Goal: Transaction & Acquisition: Purchase product/service

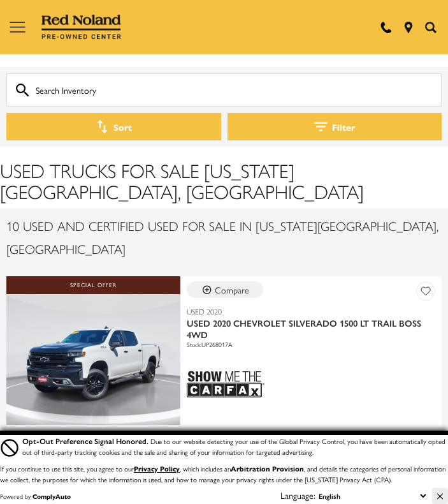
click at [338, 119] on button "Filter" at bounding box center [335, 126] width 215 height 27
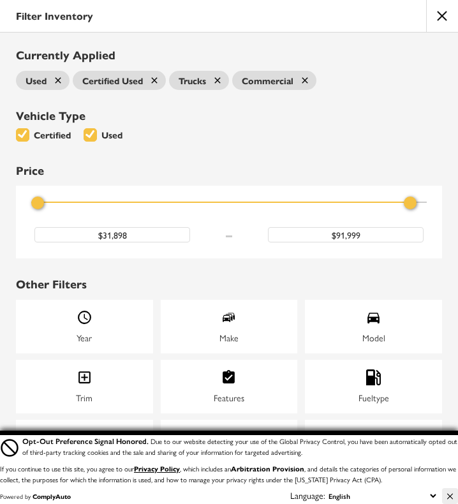
click at [229, 331] on div "Make" at bounding box center [228, 337] width 19 height 13
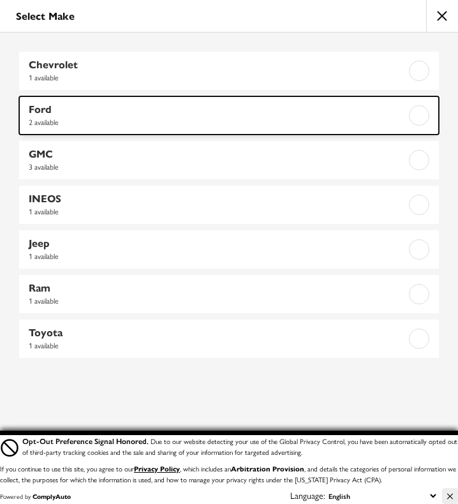
click at [92, 117] on span "2 available" at bounding box center [199, 121] width 340 height 13
checkbox input "true"
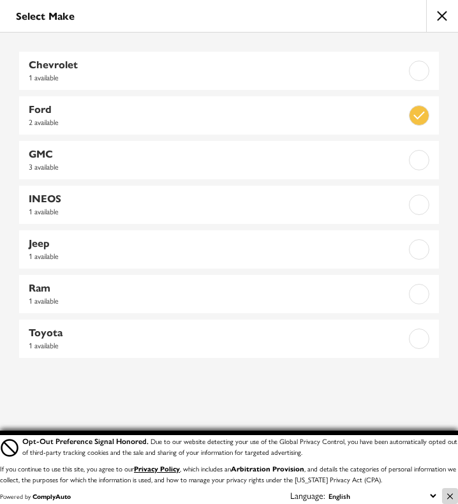
click at [448, 498] on icon "Close Button" at bounding box center [450, 496] width 6 height 8
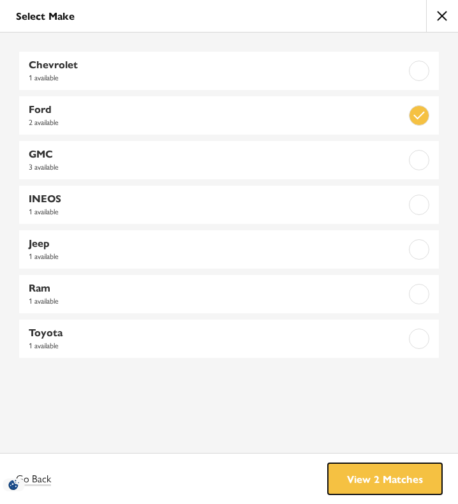
click at [405, 479] on link "View 2 Matches" at bounding box center [385, 478] width 114 height 31
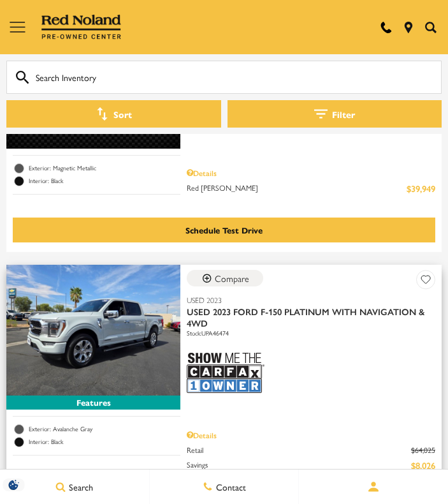
scroll to position [269, 0]
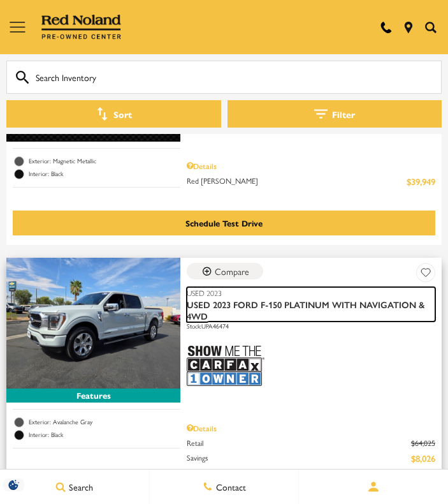
click at [274, 298] on span "Used 2023 Ford F-150 Platinum With Navigation & 4WD" at bounding box center [306, 309] width 239 height 23
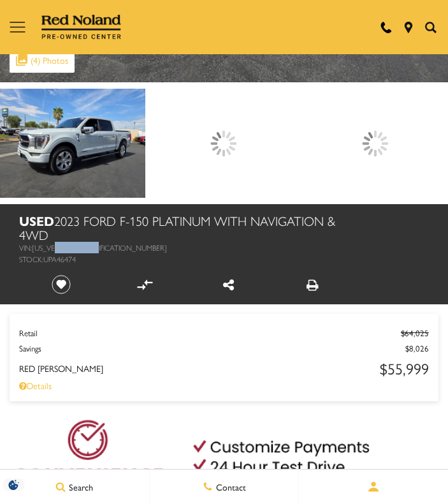
scroll to position [314, 0]
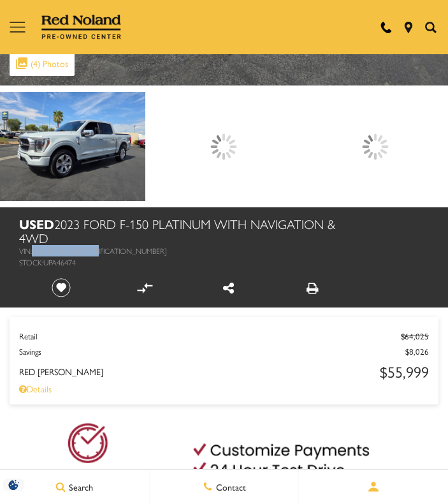
drag, startPoint x: 104, startPoint y: 251, endPoint x: 35, endPoint y: 252, distance: 68.9
click at [35, 252] on span "[US_VEHICLE_IDENTIFICATION_NUMBER]" at bounding box center [99, 250] width 135 height 11
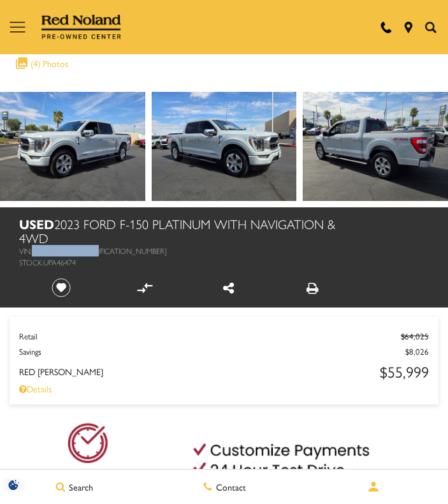
click at [113, 247] on li "VIN: [US_VEHICLE_IDENTIFICATION_NUMBER]" at bounding box center [184, 250] width 330 height 11
drag, startPoint x: 106, startPoint y: 250, endPoint x: 35, endPoint y: 252, distance: 71.4
click at [35, 252] on li "VIN: [US_VEHICLE_IDENTIFICATION_NUMBER]" at bounding box center [184, 250] width 330 height 11
copy span "[US_VEHICLE_IDENTIFICATION_NUMBER]"
